Goal: Task Accomplishment & Management: Manage account settings

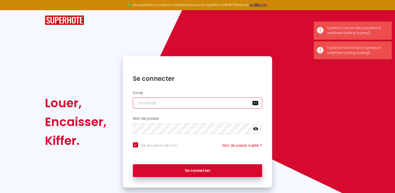
type input "[EMAIL_ADDRESS][DOMAIN_NAME]"
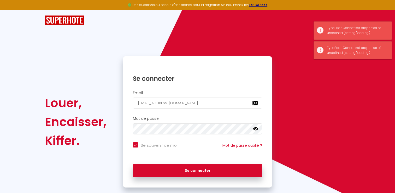
checkbox input "true"
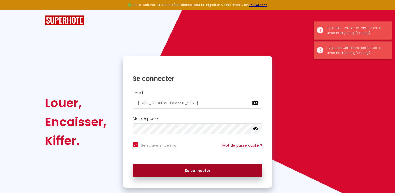
click at [192, 172] on button "Se connecter" at bounding box center [198, 170] width 130 height 13
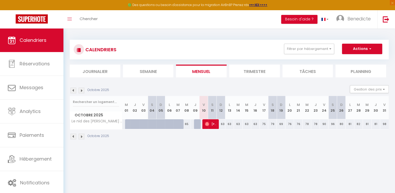
click at [82, 90] on img at bounding box center [82, 91] width 6 height 6
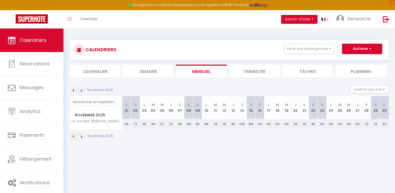
click at [250, 116] on th "S 15" at bounding box center [251, 107] width 9 height 23
click at [251, 121] on div "184" at bounding box center [251, 124] width 9 height 10
click at [0, 0] on div at bounding box center [0, 0] width 0 height 0
click at [251, 121] on div "184" at bounding box center [251, 124] width 9 height 10
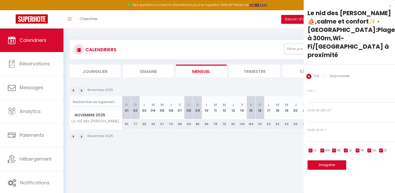
type input "184"
type input "[PERSON_NAME] 15 Novembre 2025"
type input "Dim 16 Novembre 2025"
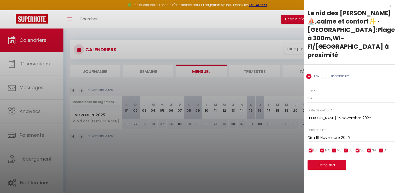
click at [251, 121] on div at bounding box center [197, 96] width 395 height 193
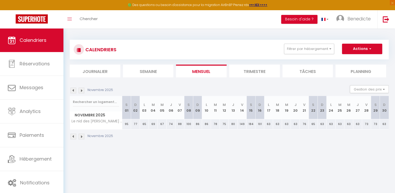
click at [251, 121] on div "184" at bounding box center [251, 124] width 9 height 10
type input "184"
type input "[PERSON_NAME] 15 Novembre 2025"
type input "Dim 16 Novembre 2025"
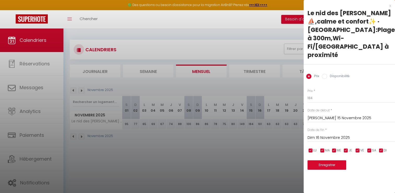
click at [231, 164] on div at bounding box center [197, 96] width 395 height 193
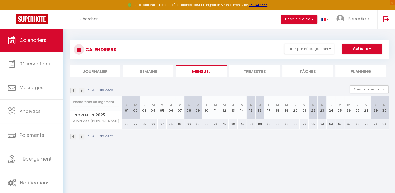
click at [259, 122] on div "101" at bounding box center [260, 124] width 9 height 10
type input "101"
type input "Dim 16 Novembre 2025"
type input "Lun 17 Novembre 2025"
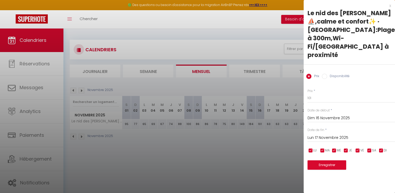
click at [254, 123] on div at bounding box center [197, 96] width 395 height 193
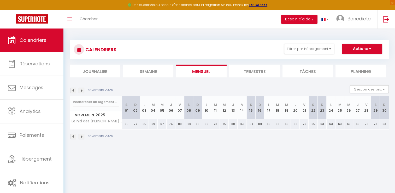
click at [243, 124] on div "149" at bounding box center [242, 124] width 9 height 10
type input "149"
type input "Ven 14 Novembre 2025"
type input "[PERSON_NAME] 15 Novembre 2025"
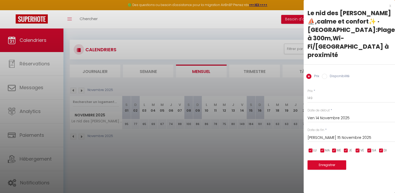
click at [246, 149] on div at bounding box center [197, 96] width 395 height 193
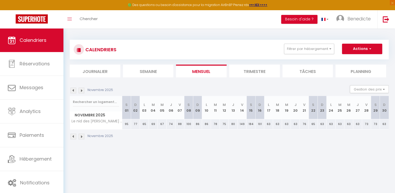
click at [250, 126] on div "184" at bounding box center [251, 124] width 9 height 10
type input "184"
type input "[PERSON_NAME] 15 Novembre 2025"
type input "Dim 16 Novembre 2025"
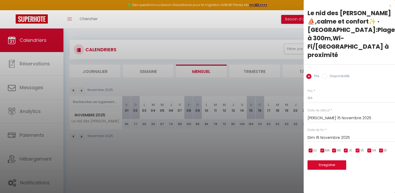
click at [258, 124] on div at bounding box center [197, 96] width 395 height 193
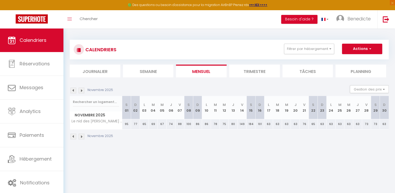
click at [252, 124] on div "184" at bounding box center [251, 124] width 9 height 10
type input "184"
type input "[PERSON_NAME] 15 Novembre 2025"
type input "Dim 16 Novembre 2025"
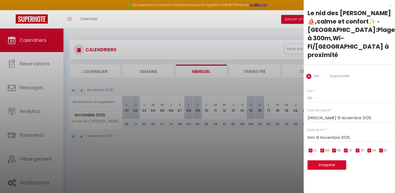
click at [323, 74] on input "Disponibilité" at bounding box center [324, 76] width 5 height 5
radio input "true"
radio input "false"
click at [310, 115] on input "[PERSON_NAME] 15 Novembre 2025" at bounding box center [352, 118] width 88 height 7
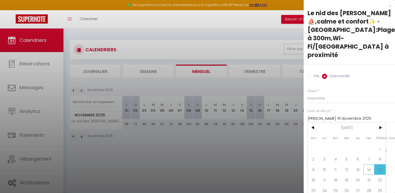
click at [365, 164] on span "14" at bounding box center [369, 169] width 11 height 10
type input "Ven 14 Novembre 2025"
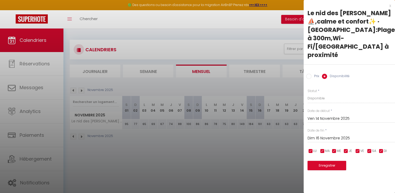
click at [308, 74] on input "Prix" at bounding box center [308, 76] width 5 height 5
radio input "true"
click at [326, 74] on input "Disponibilité" at bounding box center [324, 76] width 5 height 5
radio input "true"
radio input "false"
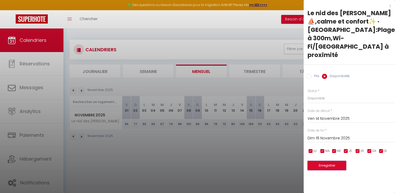
click at [325, 161] on button "Enregistrer" at bounding box center [327, 165] width 39 height 9
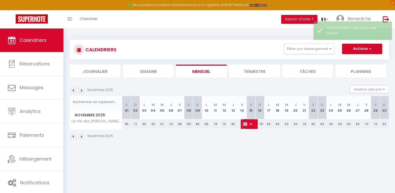
click at [251, 123] on span "Blocked" at bounding box center [249, 124] width 12 height 10
select select "OK"
select select "KO"
select select "0"
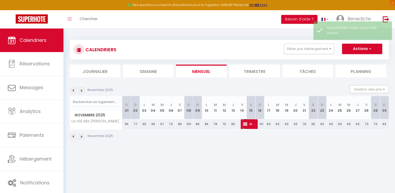
select select "1"
select select
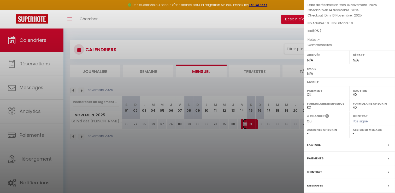
scroll to position [55, 0]
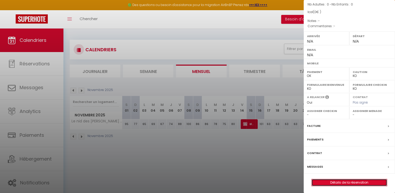
click at [364, 180] on link "Détails de la réservation" at bounding box center [349, 182] width 75 height 7
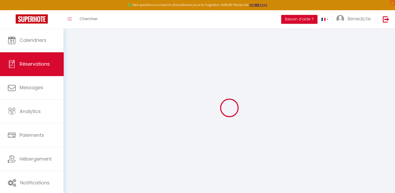
select select
select select "14"
checkbox input "false"
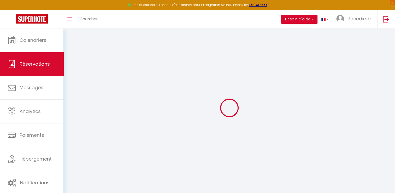
select select
checkbox input "false"
select select
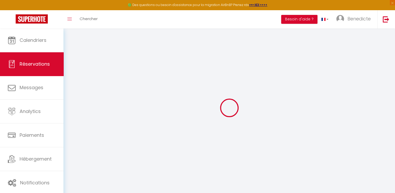
select select
checkbox input "false"
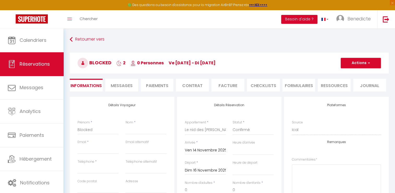
select select
checkbox input "false"
select select
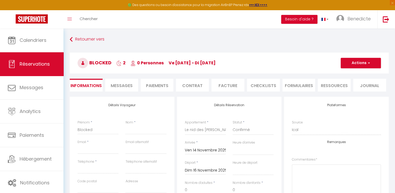
select select
checkbox input "false"
click at [362, 65] on button "Actions" at bounding box center [361, 63] width 40 height 10
click at [347, 88] on link "Supprimer" at bounding box center [355, 88] width 41 height 7
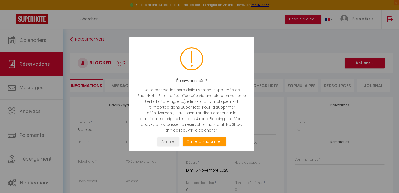
click at [196, 126] on p "Cette réservation sera définitivement supprimée de SuperHote. Si elle a été eff…" at bounding box center [191, 110] width 109 height 46
click at [186, 141] on button "Oui je la supprime !" at bounding box center [205, 141] width 44 height 9
select select "not_cancelled"
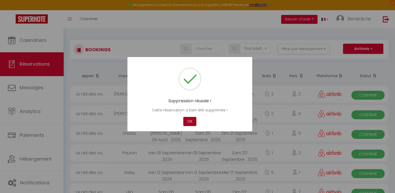
click at [190, 122] on button "OK" at bounding box center [189, 121] width 13 height 9
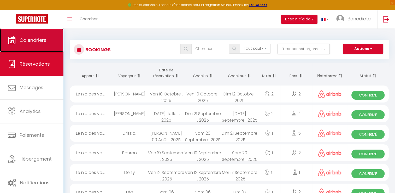
click at [51, 46] on link "Calendriers" at bounding box center [31, 40] width 63 height 24
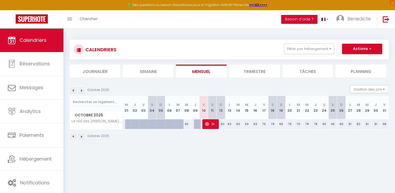
click at [80, 90] on img at bounding box center [82, 91] width 6 height 6
